Goal: Task Accomplishment & Management: Use online tool/utility

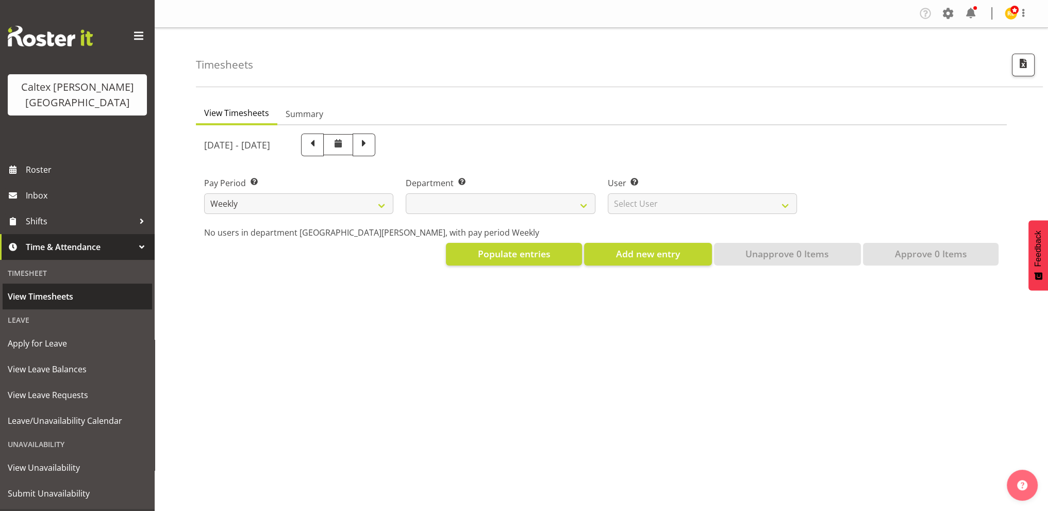
select select
click at [61, 289] on span "View Timesheets" at bounding box center [77, 296] width 139 height 15
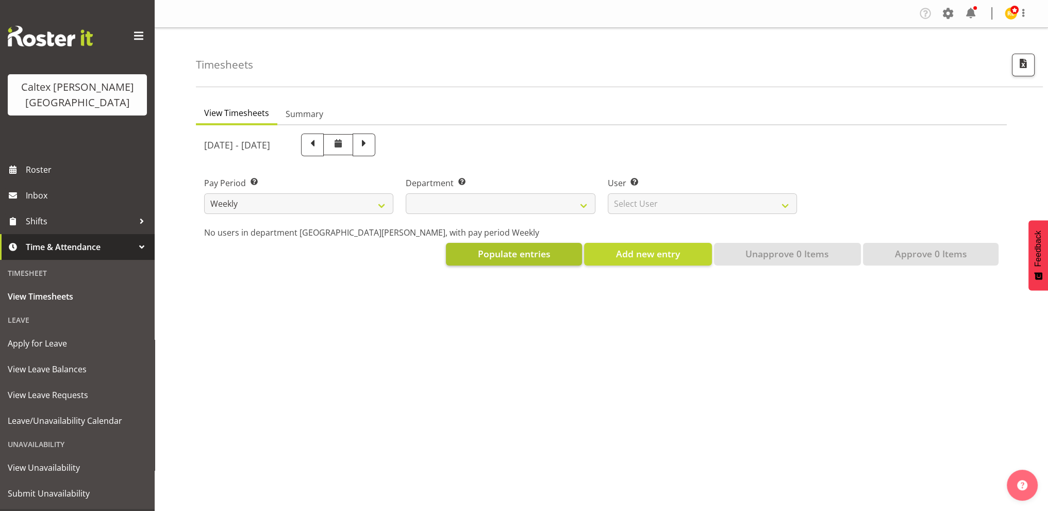
select select
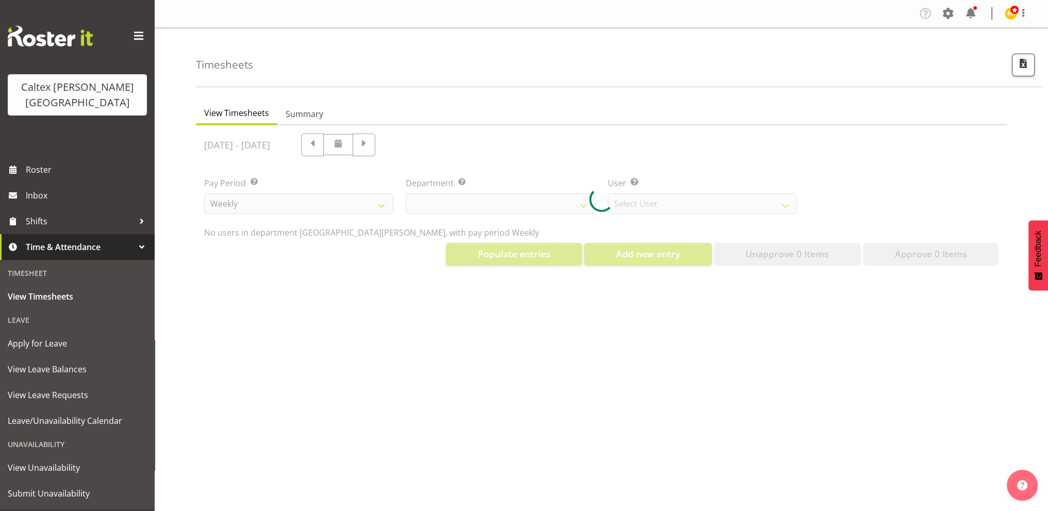
select select "10953"
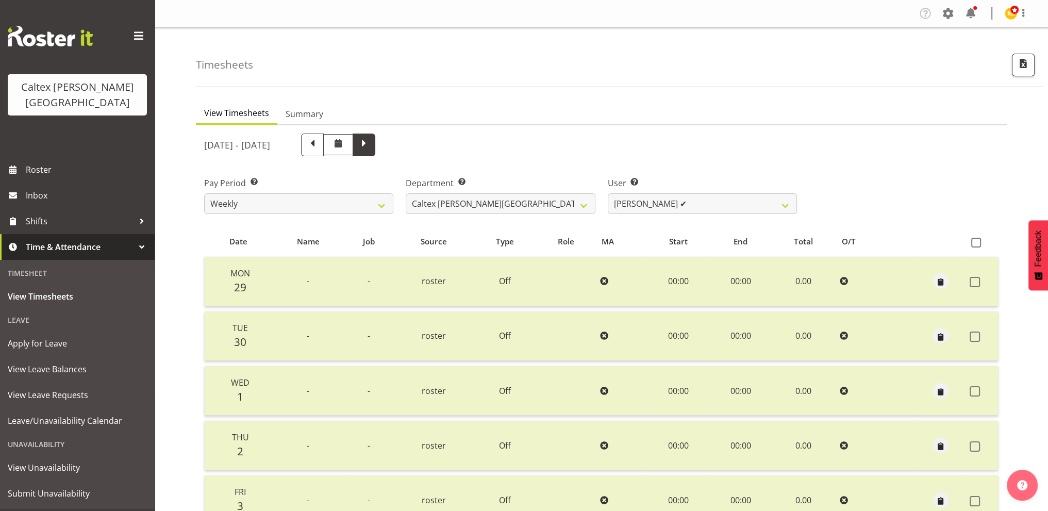
click at [371, 137] on span at bounding box center [363, 143] width 13 height 13
select select
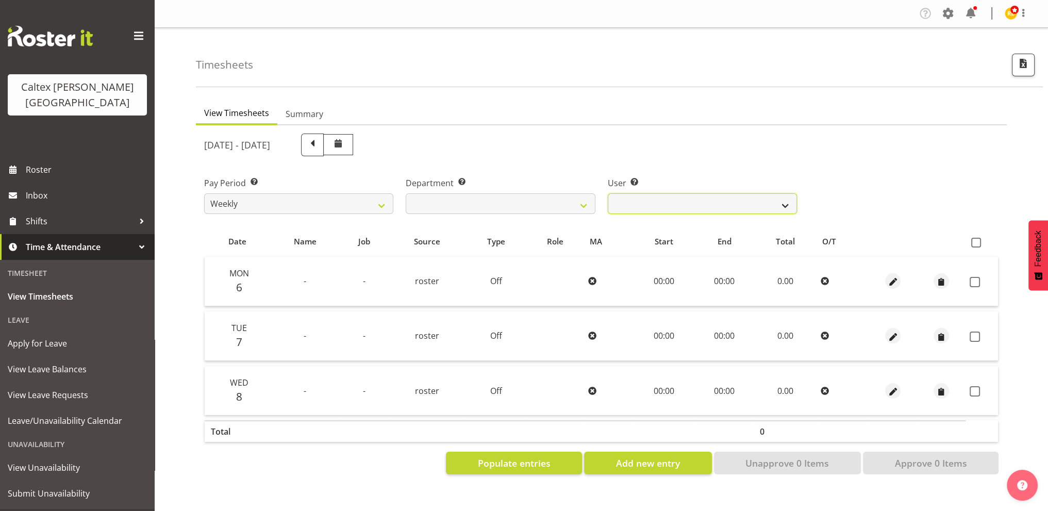
click at [744, 193] on select "Grant, Adam ❌ Robertson, Christine ❌ Bullock, Christopher ❌ Wasley, Connor ❌ Jo…" at bounding box center [702, 203] width 189 height 21
select select "11377"
click at [608, 193] on select "Grant, Adam ❌ Robertson, Christine ❌ Bullock, Christopher ❌ Wasley, Connor ❌ Jo…" at bounding box center [702, 203] width 189 height 21
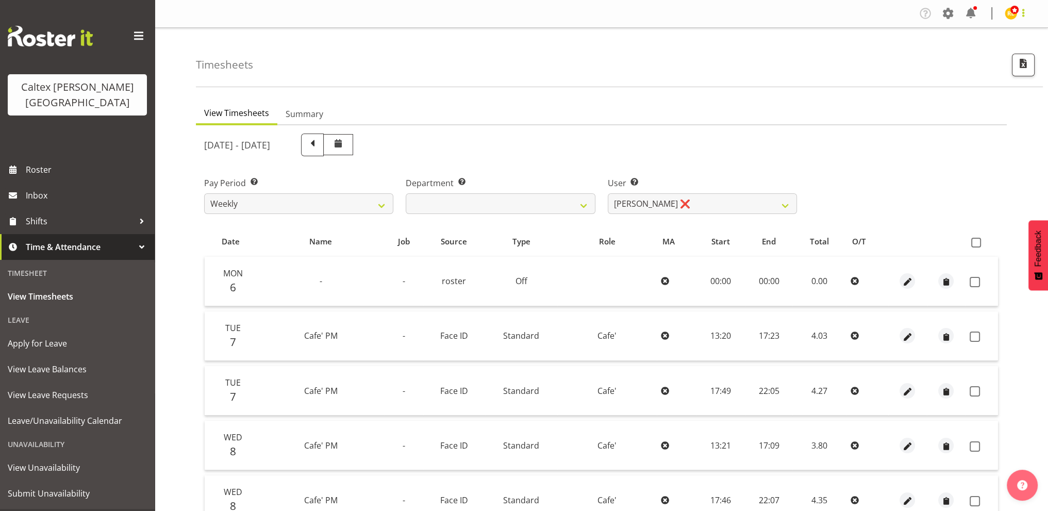
click at [1026, 12] on span at bounding box center [1023, 13] width 12 height 12
click at [978, 68] on link "Log Out" at bounding box center [972, 72] width 113 height 19
